Goal: Transaction & Acquisition: Purchase product/service

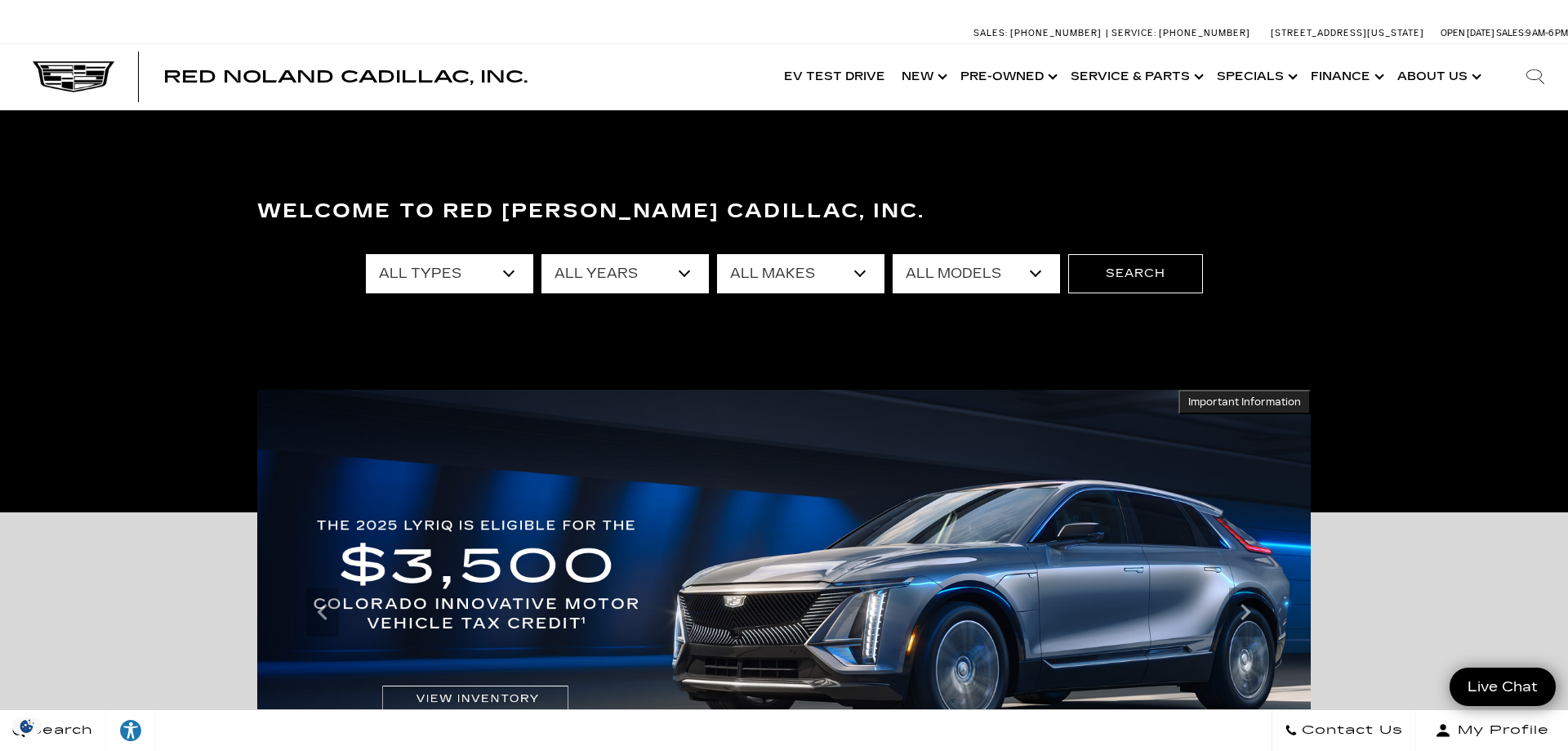
select select "Certified Used"
click option "Certified Used" at bounding box center [0, 0] width 0 height 0
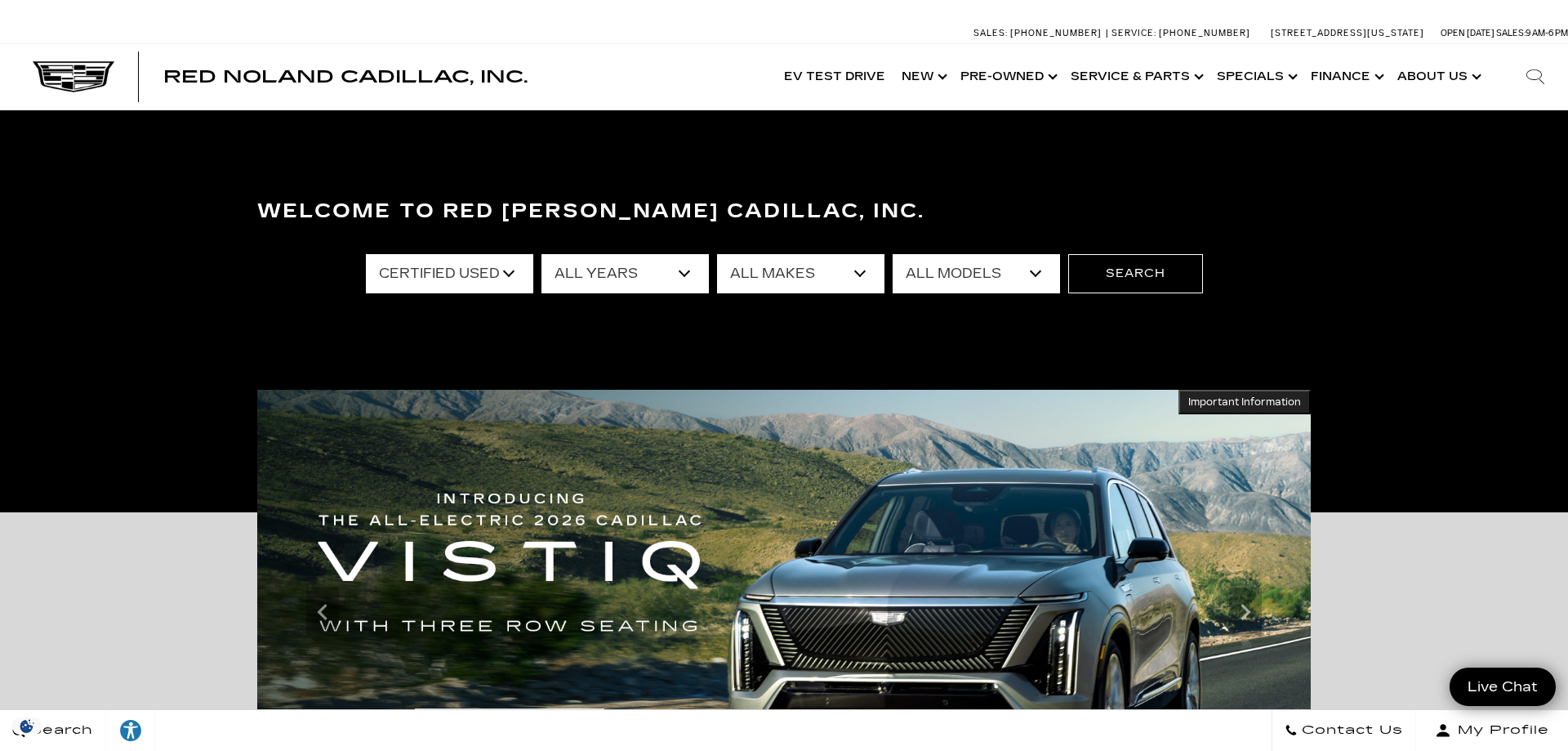
click at [717, 254] on select "All Makes Cadillac" at bounding box center [800, 274] width 167 height 40
select select "Cadillac"
click option "Cadillac" at bounding box center [0, 0] width 0 height 0
click at [1112, 271] on button "Search" at bounding box center [1135, 274] width 135 height 40
